Goal: Find specific page/section: Find specific page/section

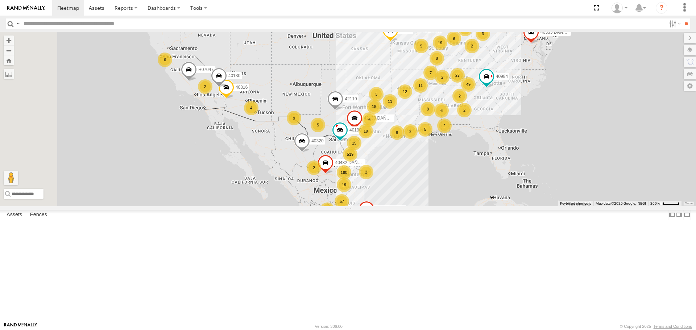
click at [59, 26] on input "text" at bounding box center [343, 23] width 645 height 11
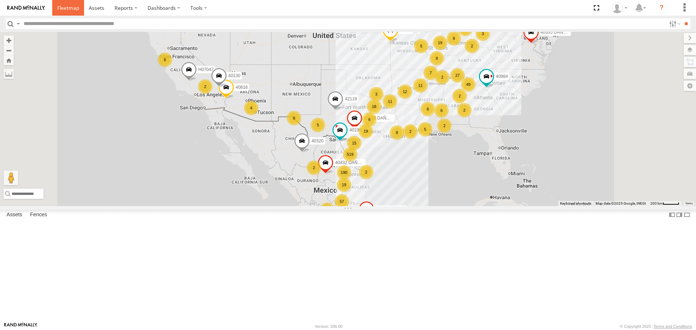
click at [63, 6] on span at bounding box center [68, 7] width 22 height 7
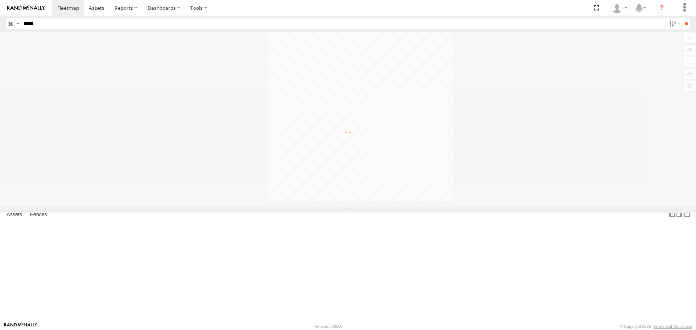
type input "*****"
click at [682, 18] on input "**" at bounding box center [686, 23] width 8 height 11
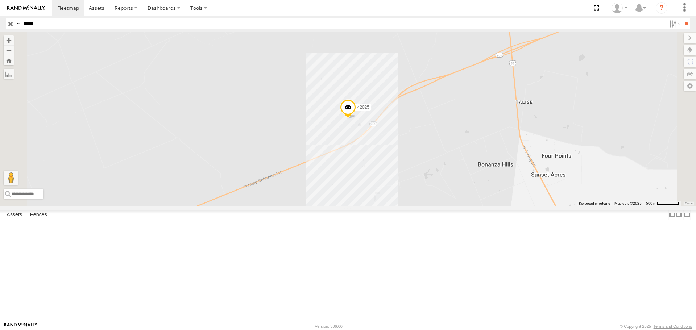
click at [0, 0] on div "All Assets" at bounding box center [0, 0] width 0 height 0
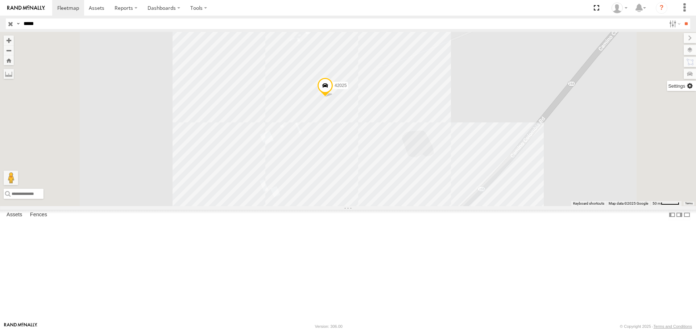
click at [689, 87] on label at bounding box center [681, 86] width 29 height 10
click at [670, 51] on label at bounding box center [683, 50] width 26 height 10
click at [670, 52] on label at bounding box center [683, 50] width 26 height 10
click at [672, 36] on label at bounding box center [684, 38] width 24 height 10
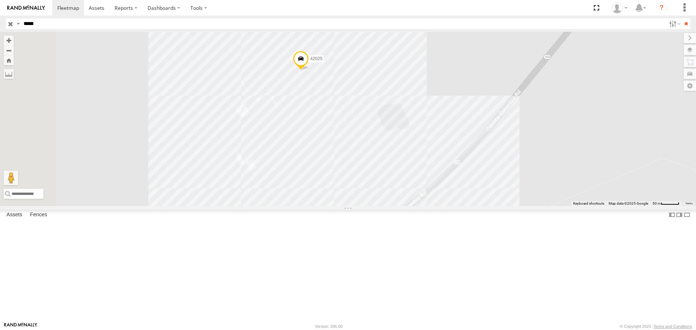
drag, startPoint x: 295, startPoint y: 176, endPoint x: 338, endPoint y: 149, distance: 50.8
click at [338, 149] on div "42025" at bounding box center [348, 119] width 696 height 174
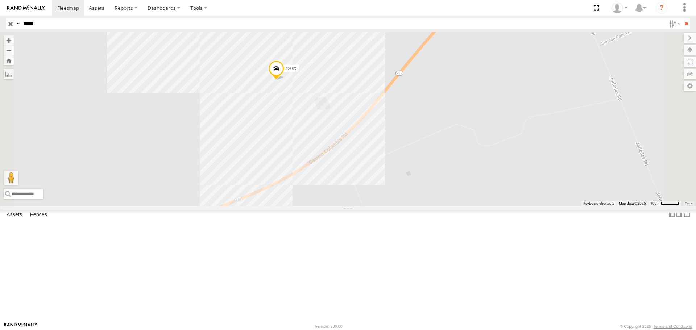
click at [0, 0] on span at bounding box center [0, 0] width 0 height 0
